Goal: Task Accomplishment & Management: Manage account settings

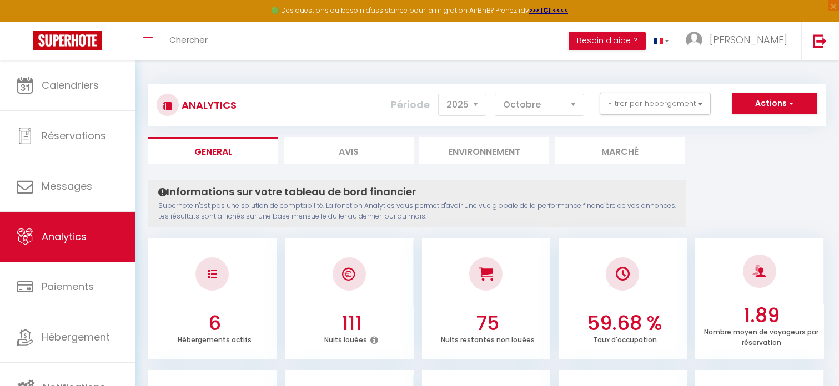
select select "2025"
select select "10"
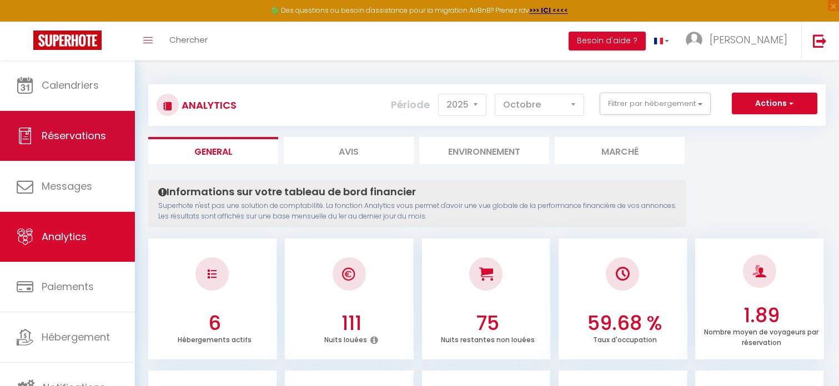
scroll to position [222, 0]
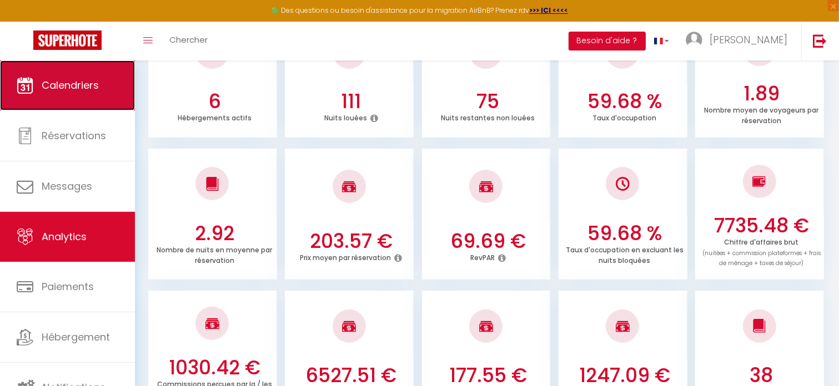
click at [64, 86] on span "Calendriers" at bounding box center [70, 85] width 57 height 14
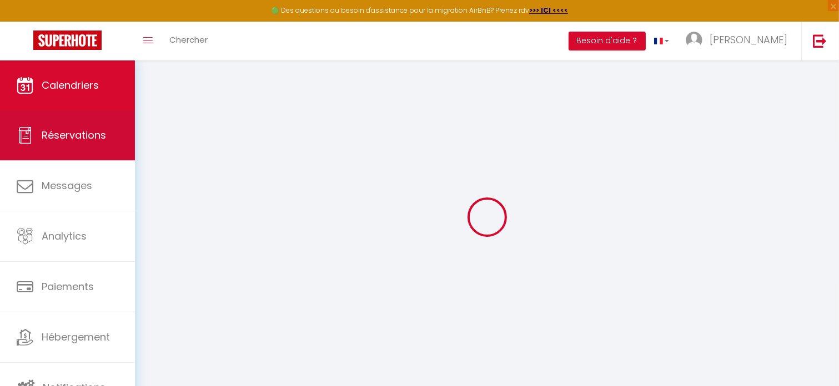
select select
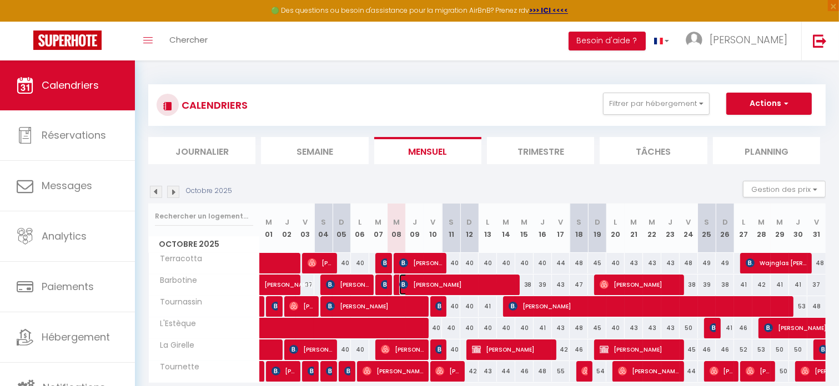
click at [424, 284] on span "[PERSON_NAME]" at bounding box center [457, 284] width 116 height 21
select select "OK"
select select "1"
select select "0"
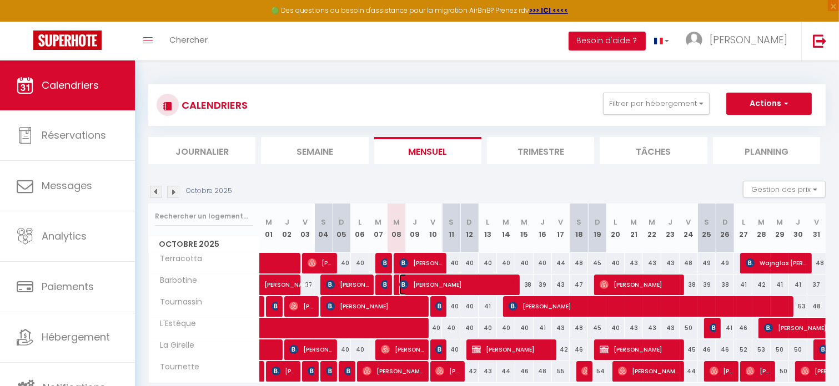
select select "1"
select select
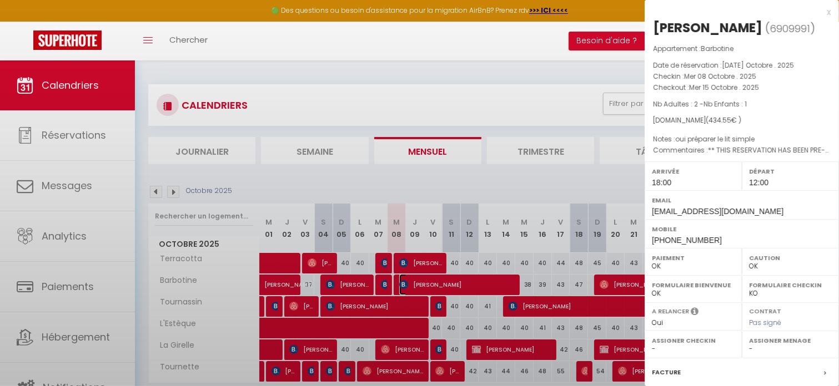
select select "52108"
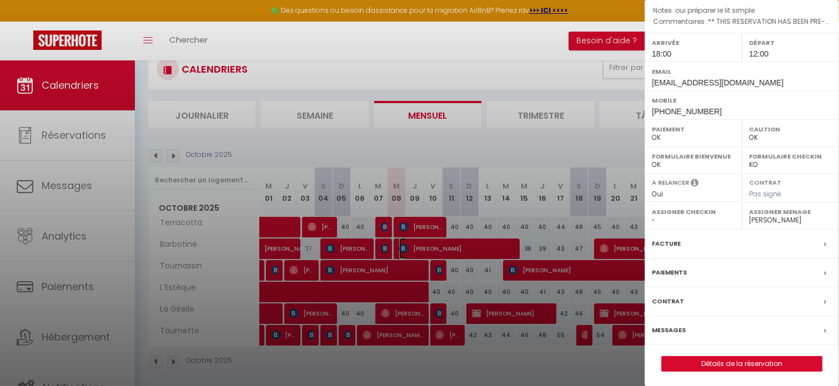
scroll to position [56, 0]
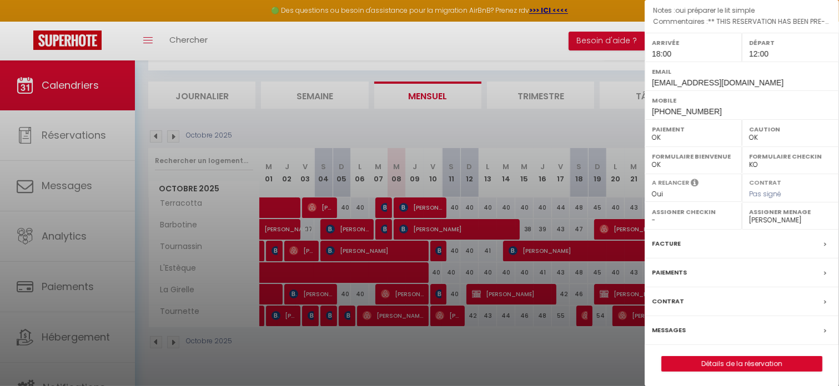
click at [444, 233] on div at bounding box center [419, 193] width 839 height 386
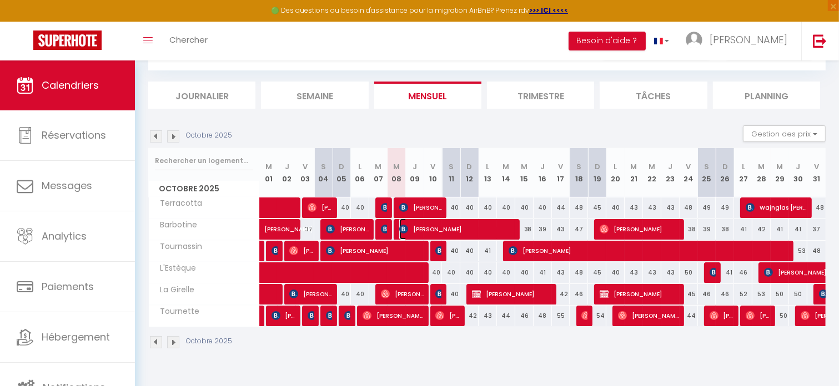
click at [447, 232] on span "[PERSON_NAME]" at bounding box center [457, 229] width 116 height 21
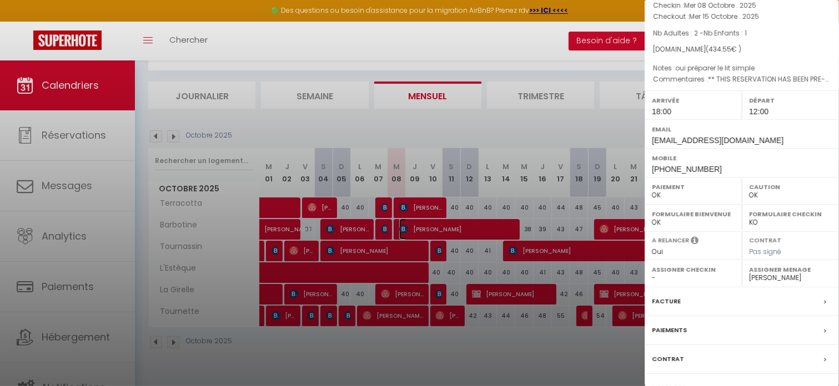
scroll to position [129, 0]
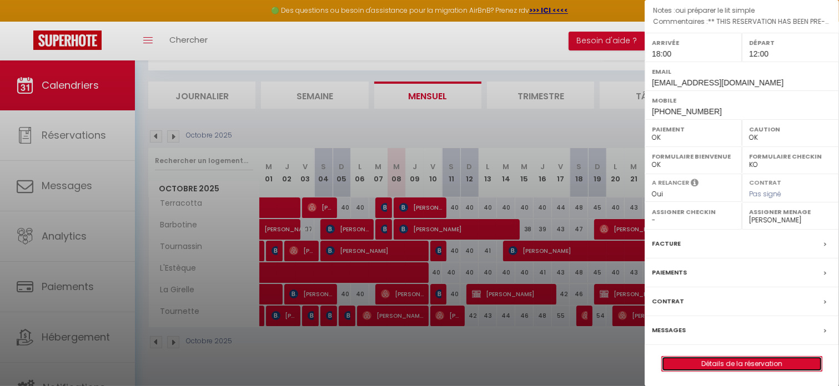
click at [762, 361] on link "Détails de la réservation" at bounding box center [742, 364] width 160 height 14
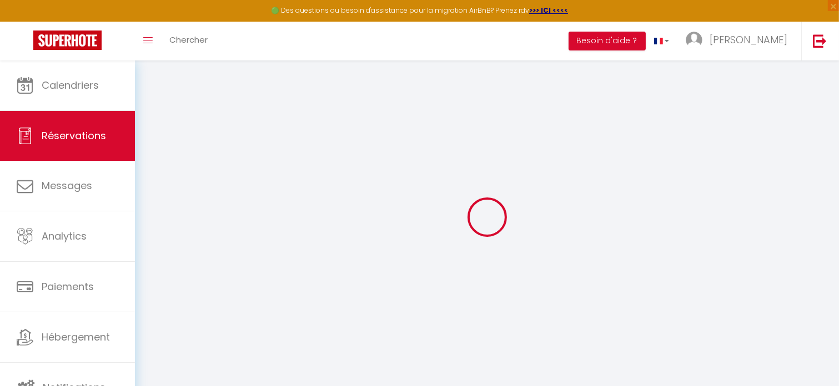
select select
checkbox input "false"
select index
select select
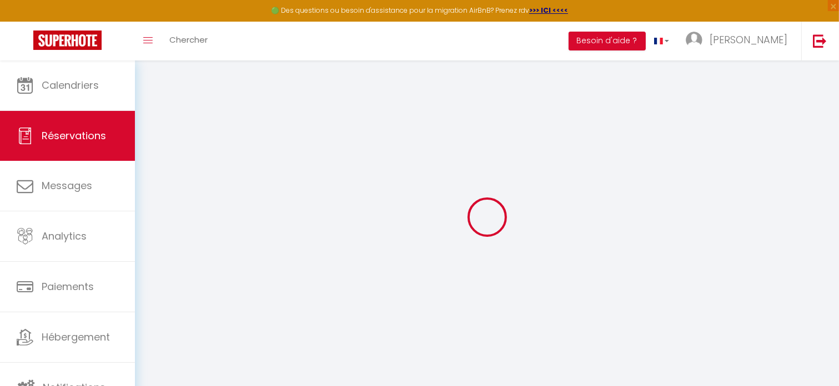
select select
checkbox input "false"
type textarea "** THIS RESERVATION HAS BEEN PRE-PAID ** BOOKING NOTE : Payment charge is EUR 6…"
select index
type input "38"
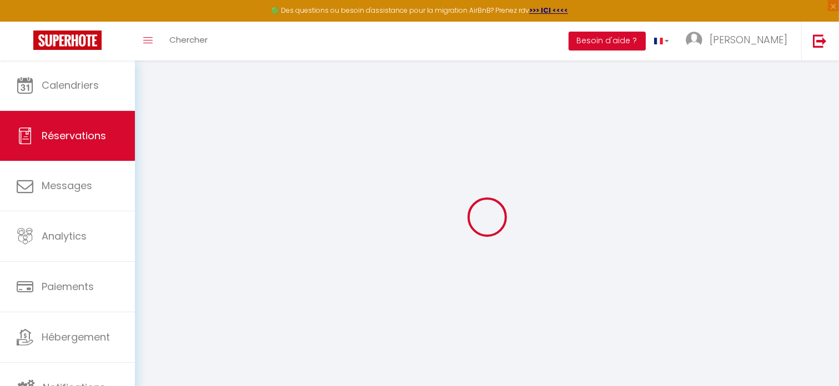
type input "11.55"
select select
checkbox input "false"
select index
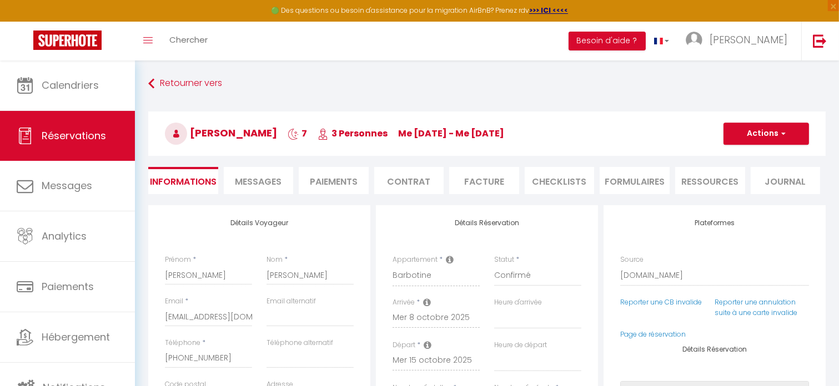
checkbox input "false"
select index
select select "18:00"
select select "12:00"
click at [268, 184] on span "Messages" at bounding box center [258, 181] width 47 height 13
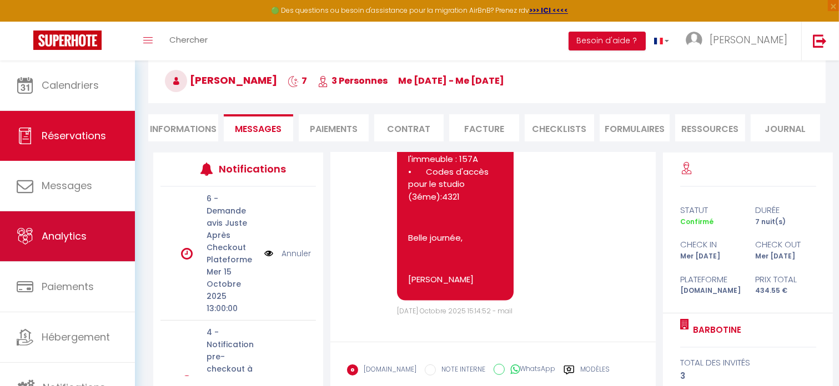
scroll to position [32, 0]
